Goal: Task Accomplishment & Management: Use online tool/utility

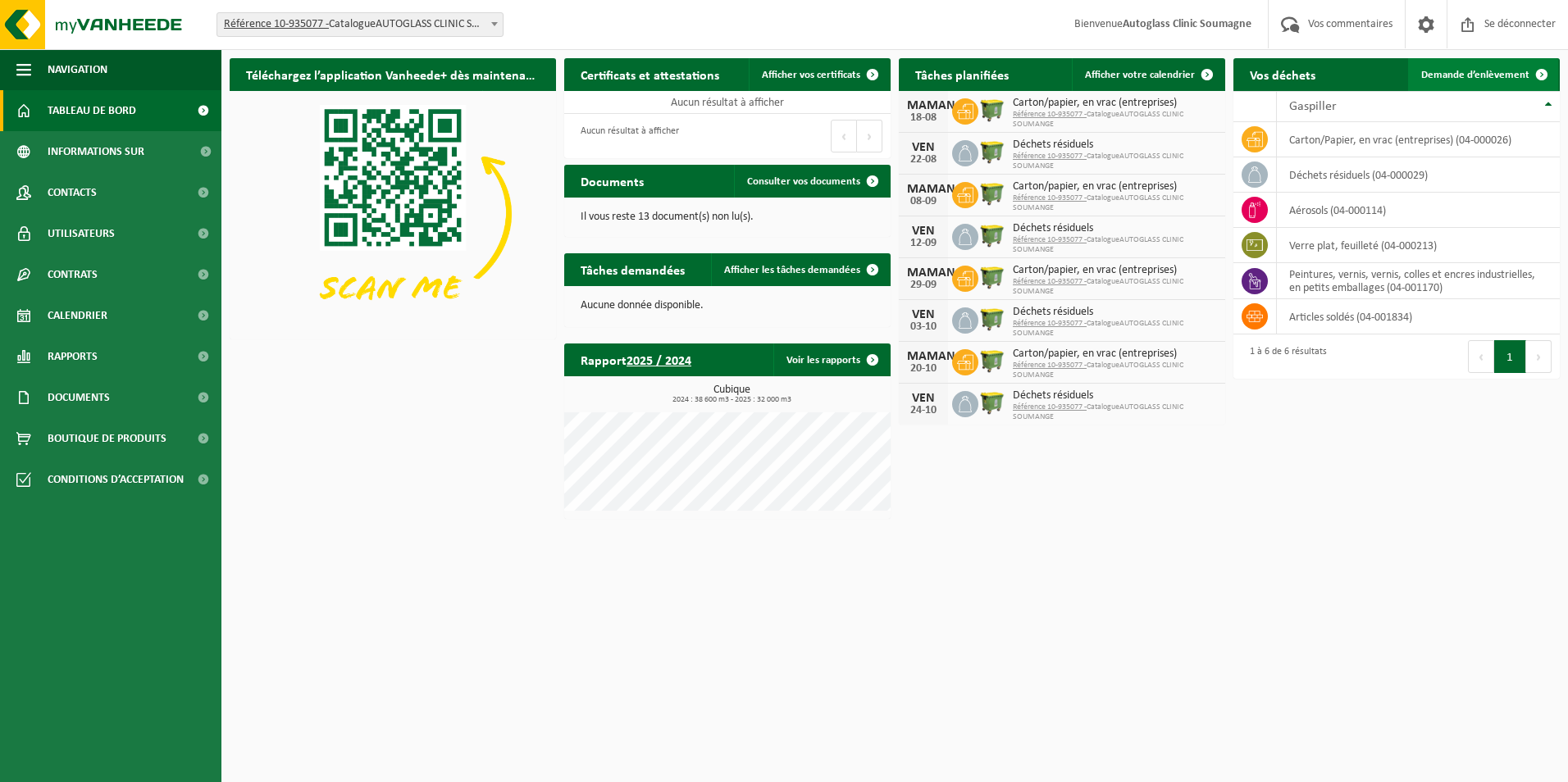
click at [1513, 69] on span "Demande d’enlèvement" at bounding box center [1474, 75] width 108 height 11
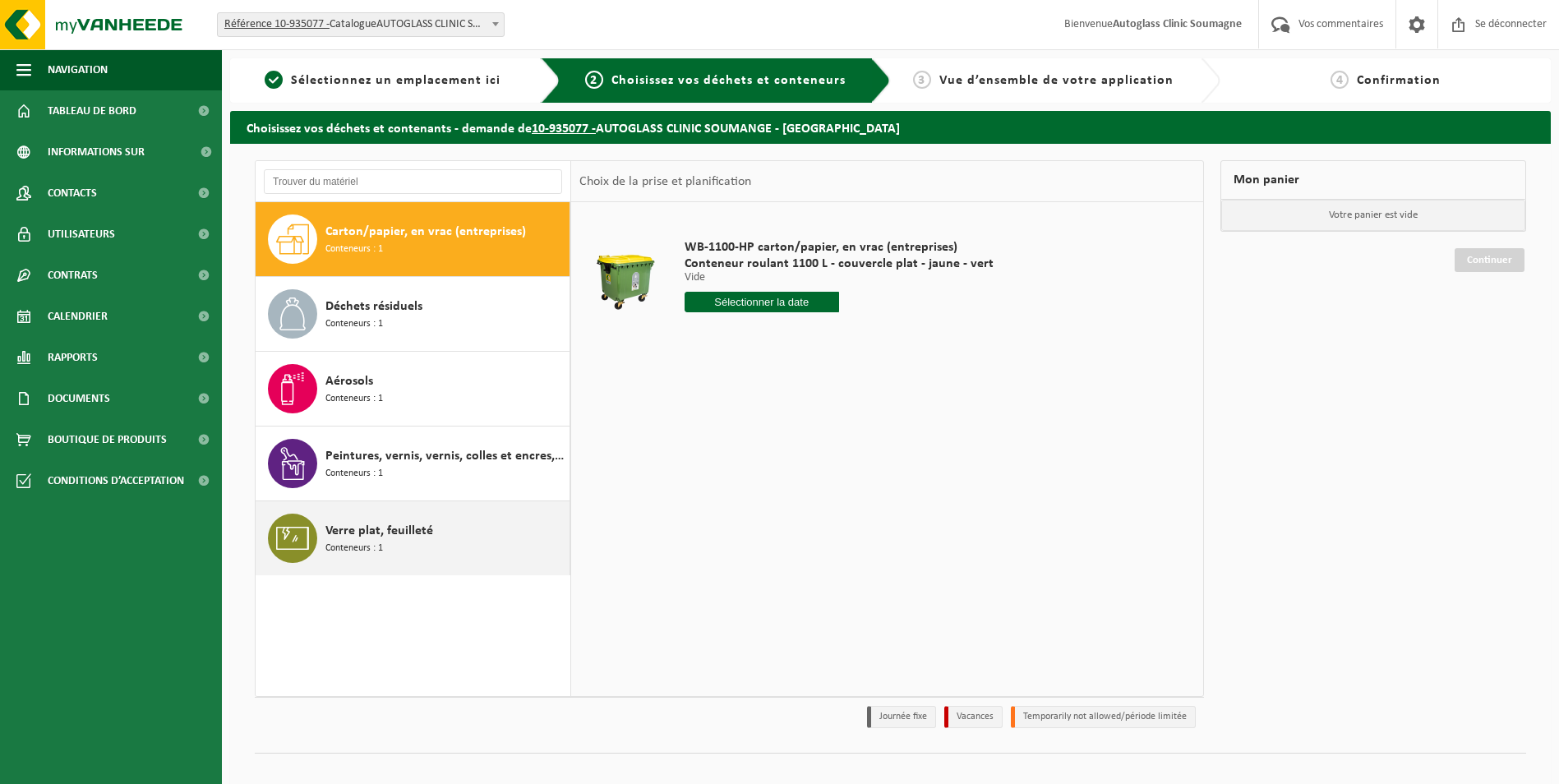
click at [365, 530] on span "Verre plat, feuilleté" at bounding box center [379, 530] width 108 height 20
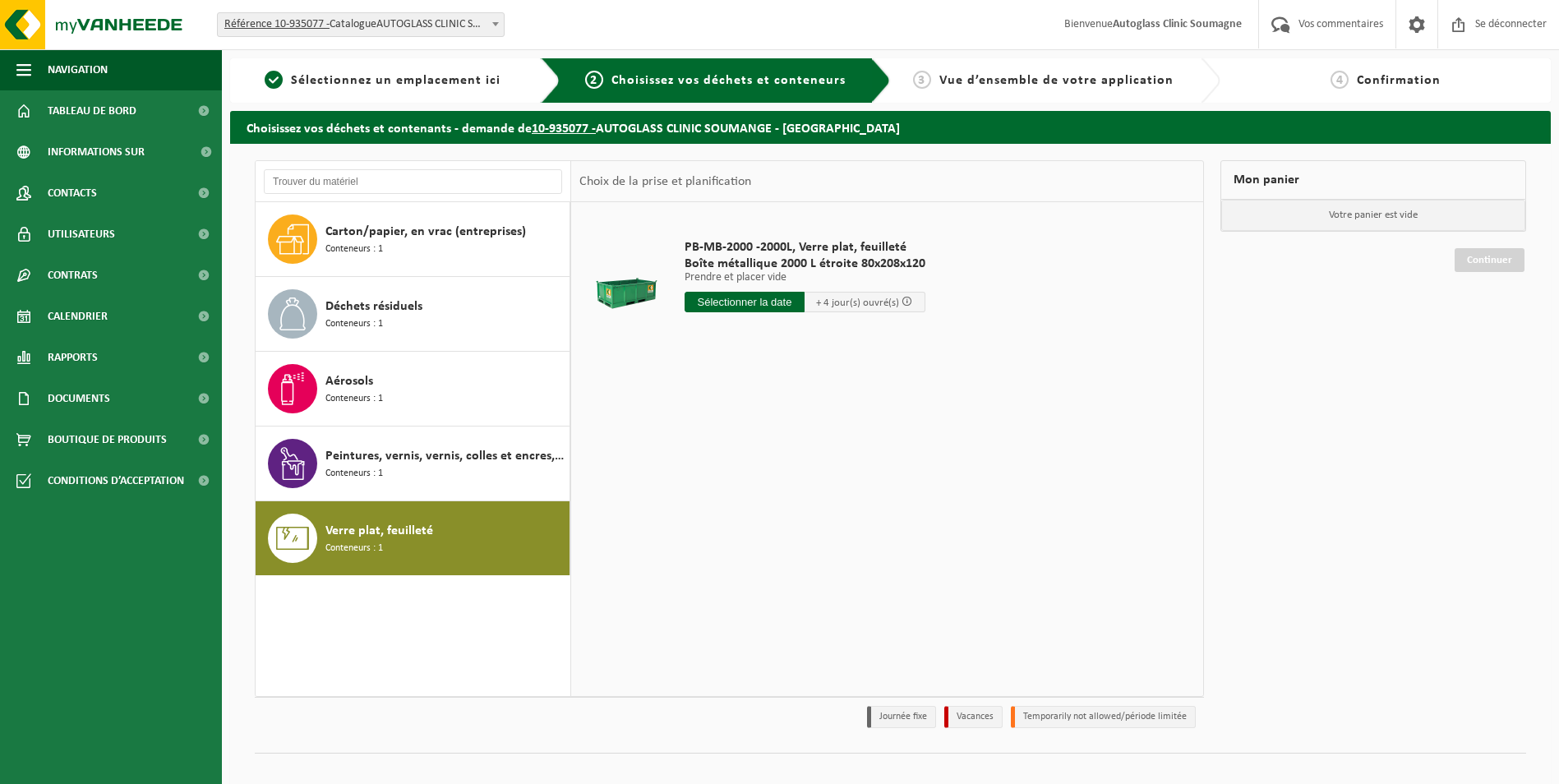
click at [757, 301] on input "text" at bounding box center [745, 302] width 121 height 20
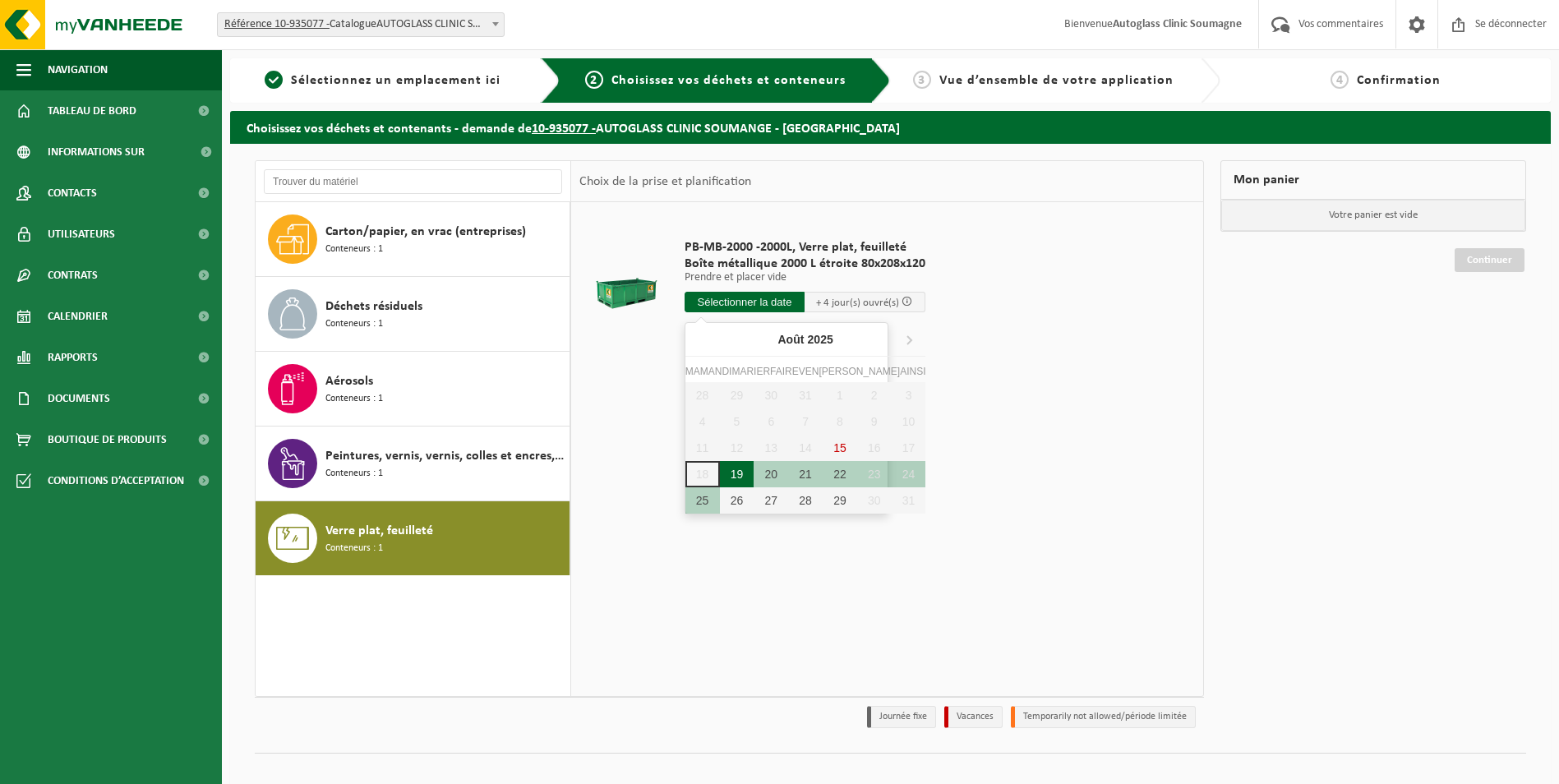
click at [733, 474] on div "19" at bounding box center [737, 474] width 34 height 26
type input "Van 2025-08-19"
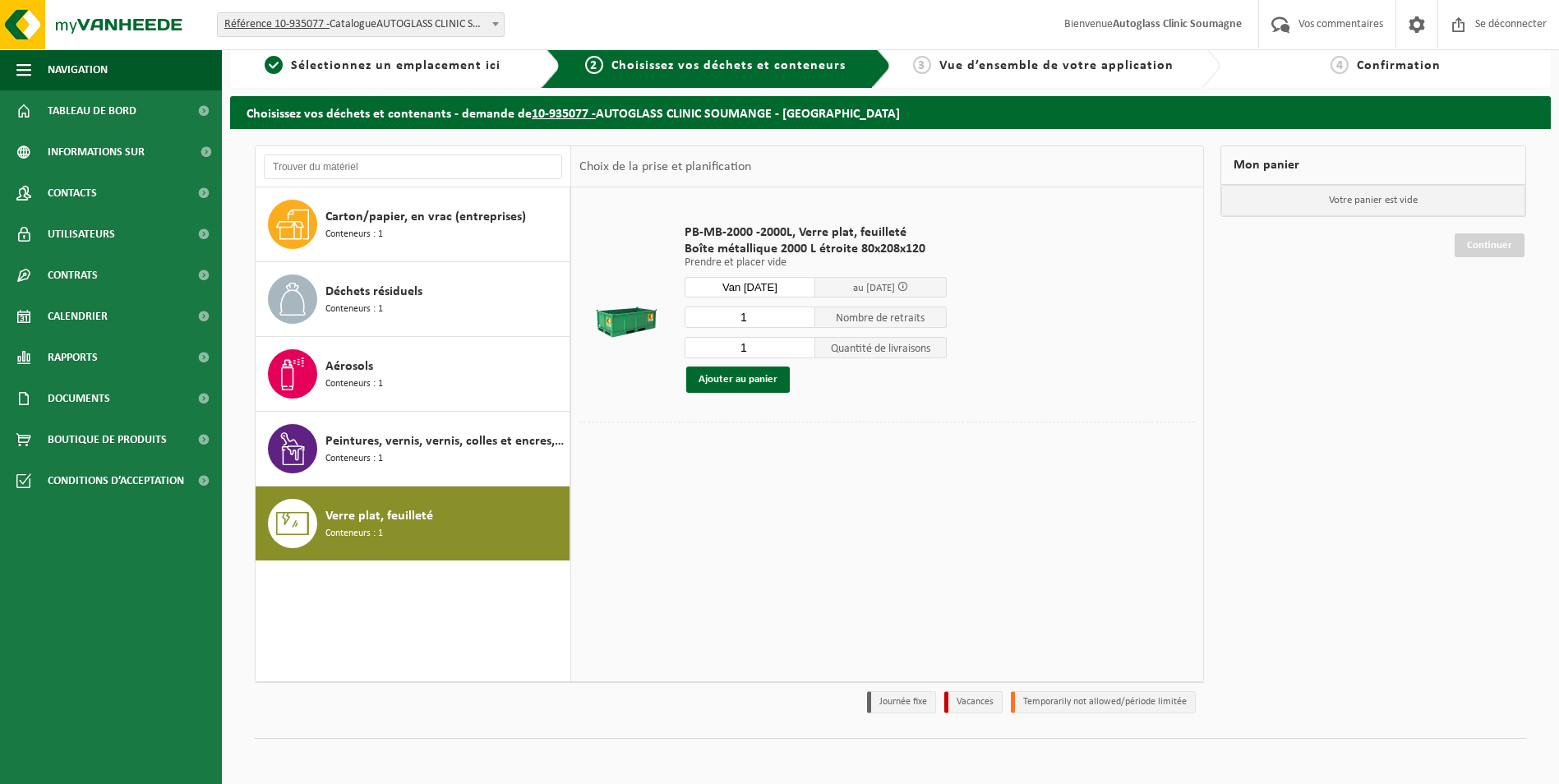
scroll to position [19, 0]
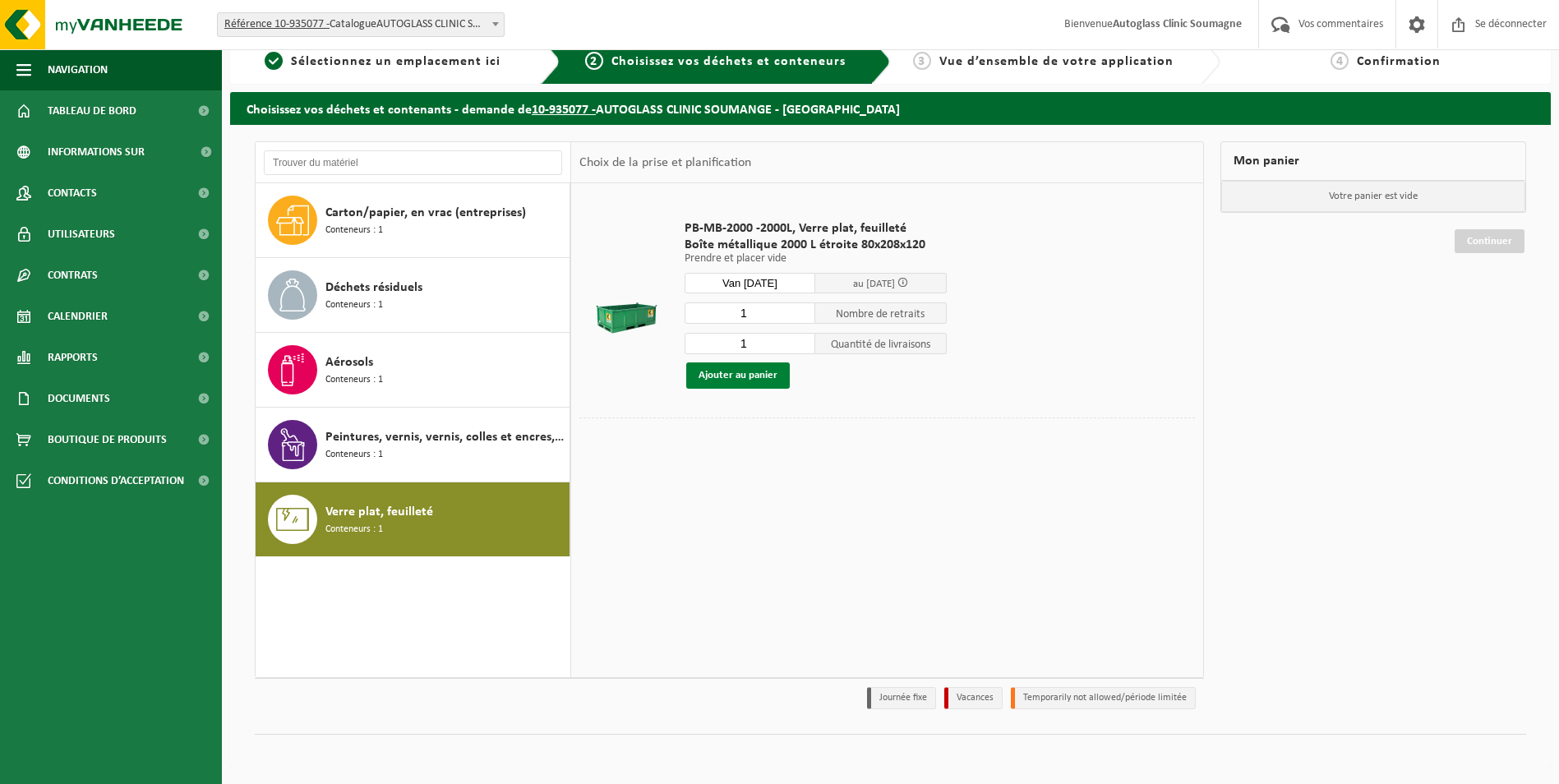
click at [750, 372] on button "Ajouter au panier" at bounding box center [738, 375] width 103 height 26
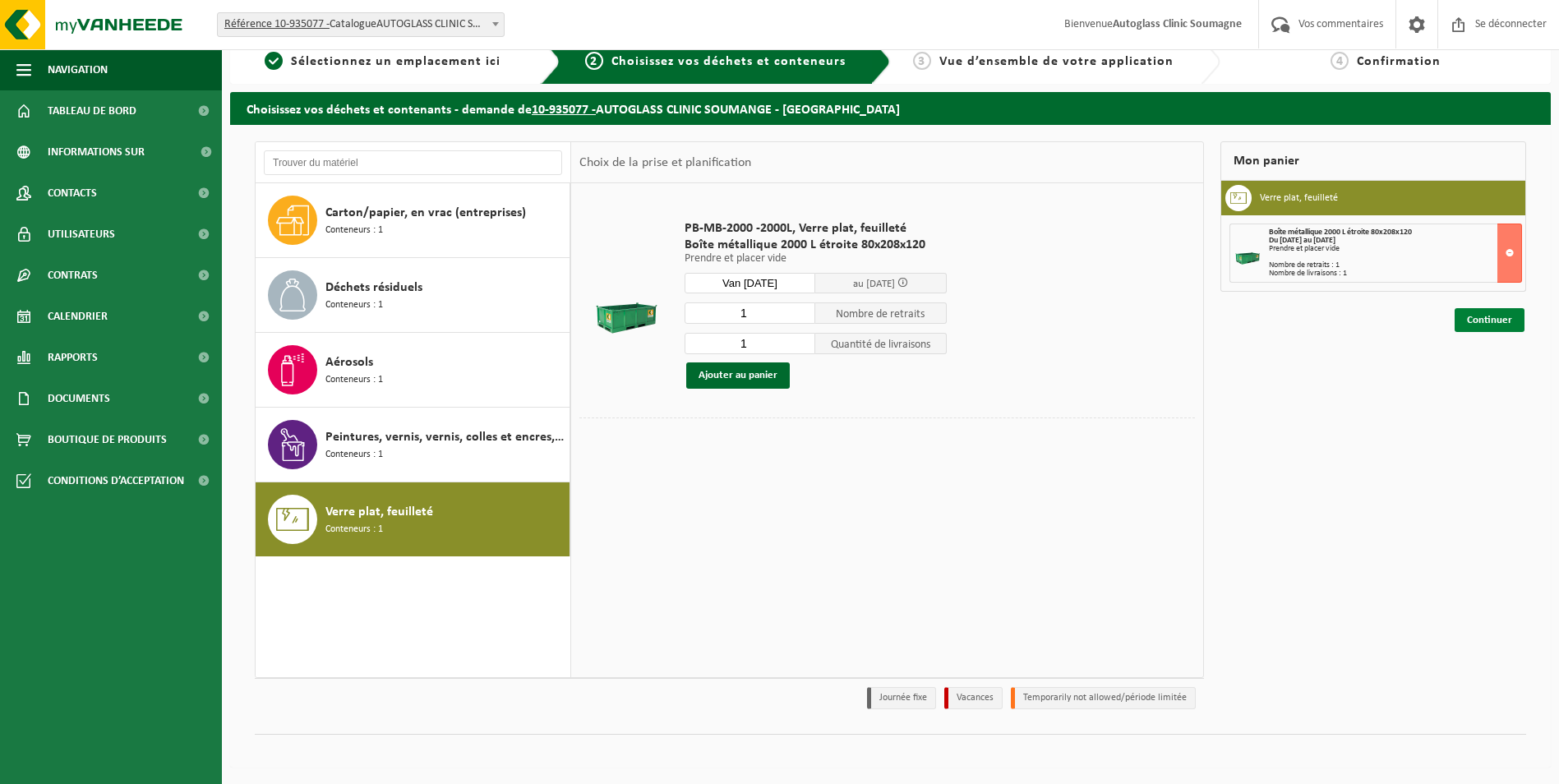
click at [1487, 320] on link "Continuer" at bounding box center [1489, 320] width 70 height 24
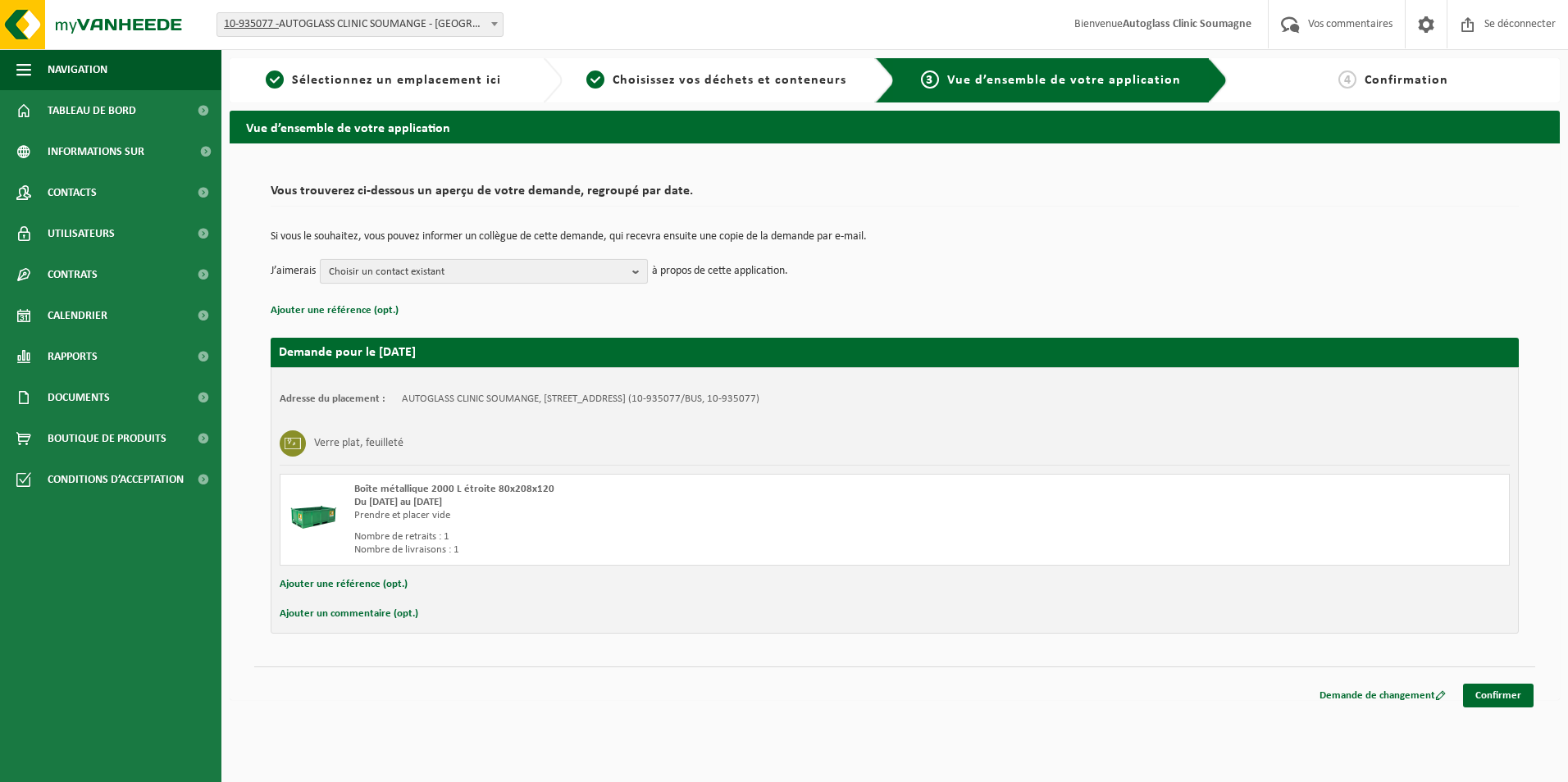
click at [441, 271] on span "Choisir un contact existant" at bounding box center [477, 271] width 297 height 25
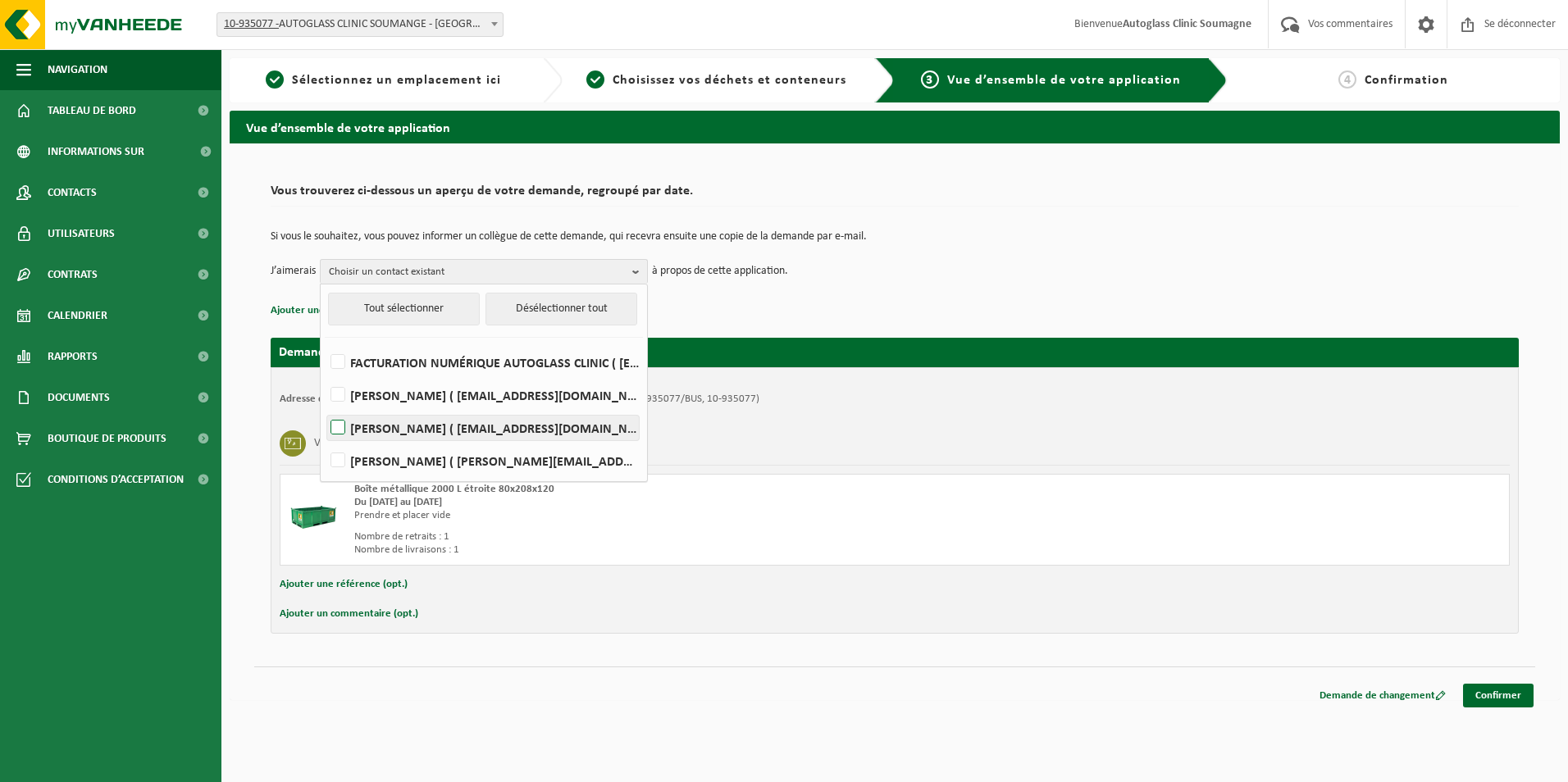
click at [426, 431] on label "[PERSON_NAME] ( [EMAIL_ADDRESS][DOMAIN_NAME] )" at bounding box center [483, 428] width 311 height 25
click at [324, 408] on input "[PERSON_NAME] ( [EMAIL_ADDRESS][DOMAIN_NAME] )" at bounding box center [324, 407] width 1 height 1
checkbox input "true"
click at [779, 301] on p "Ajouter une référence (opt.)" at bounding box center [894, 310] width 1248 height 21
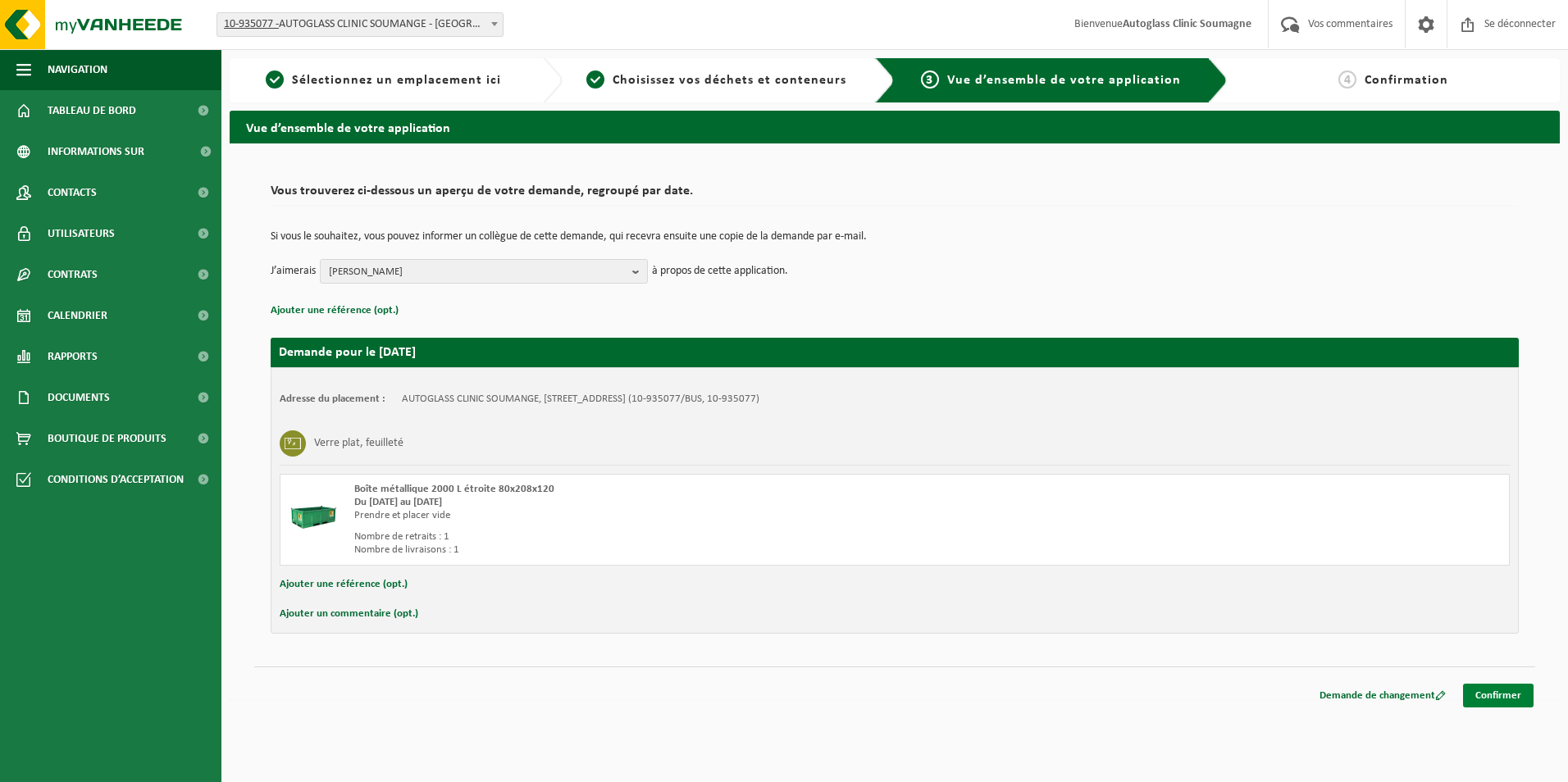
click at [1493, 702] on link "Confirmer" at bounding box center [1498, 696] width 70 height 24
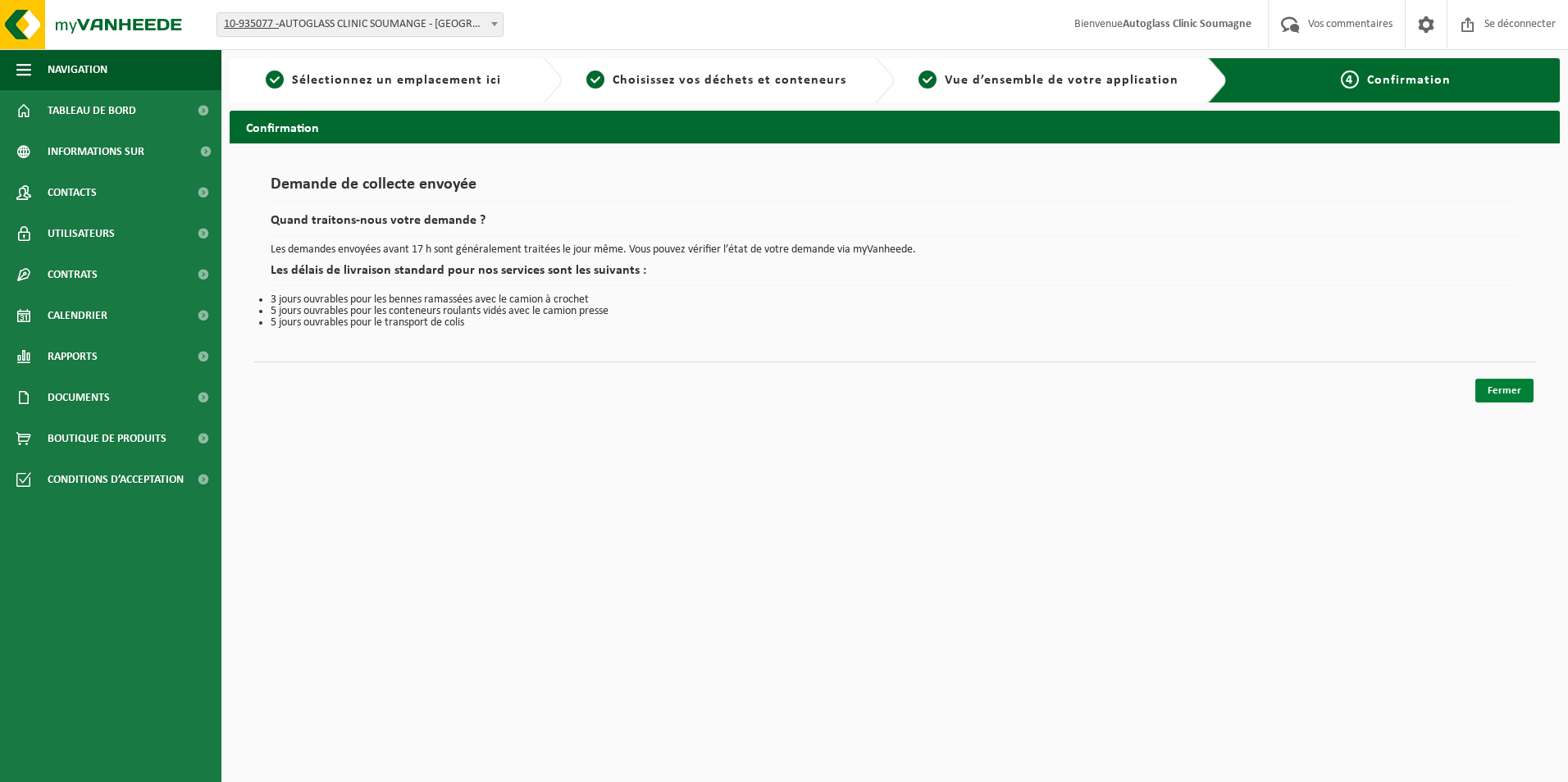
click at [1504, 389] on link "Fermer" at bounding box center [1504, 391] width 58 height 24
